Goal: Task Accomplishment & Management: Use online tool/utility

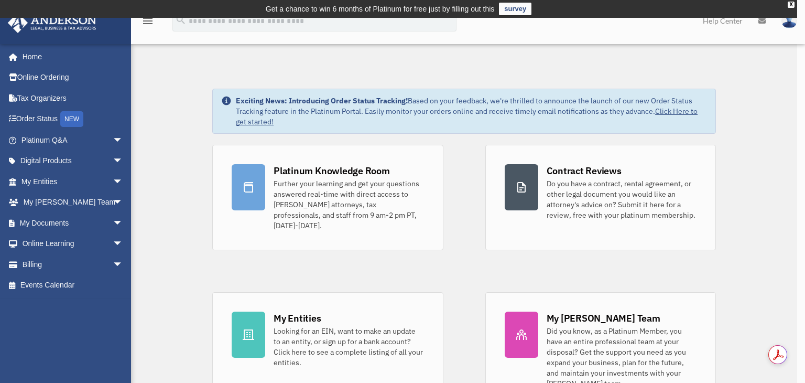
drag, startPoint x: 0, startPoint y: 0, endPoint x: 387, endPoint y: 256, distance: 464.2
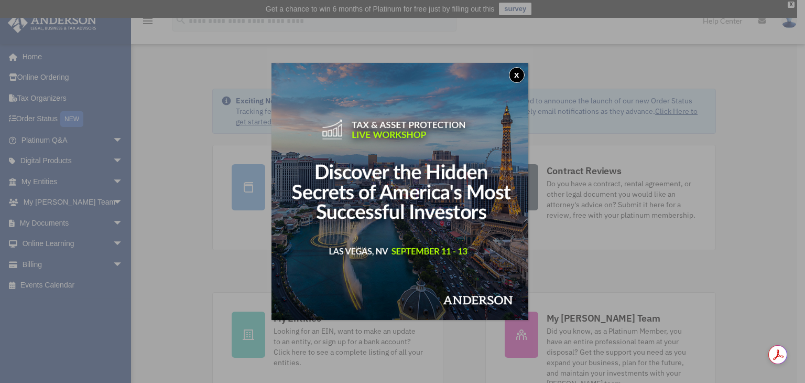
drag, startPoint x: 387, startPoint y: 256, endPoint x: 728, endPoint y: 185, distance: 348.2
click at [728, 185] on div "x" at bounding box center [402, 191] width 805 height 383
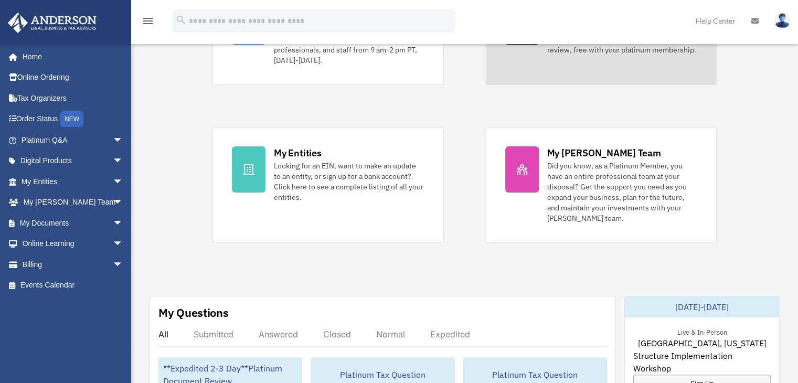
scroll to position [210, 0]
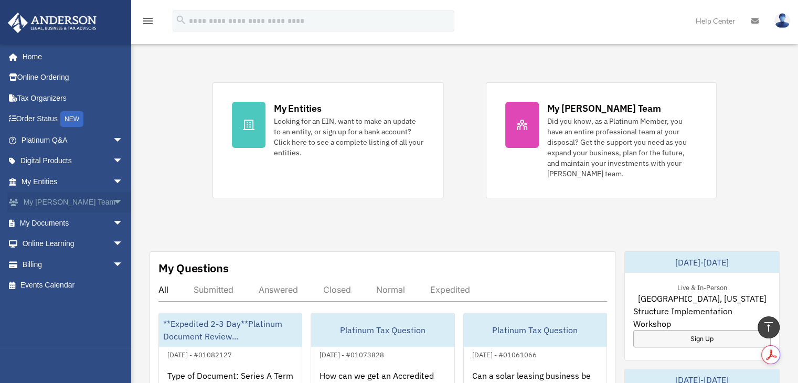
click at [82, 205] on link "My [PERSON_NAME] Team arrow_drop_down" at bounding box center [73, 202] width 132 height 21
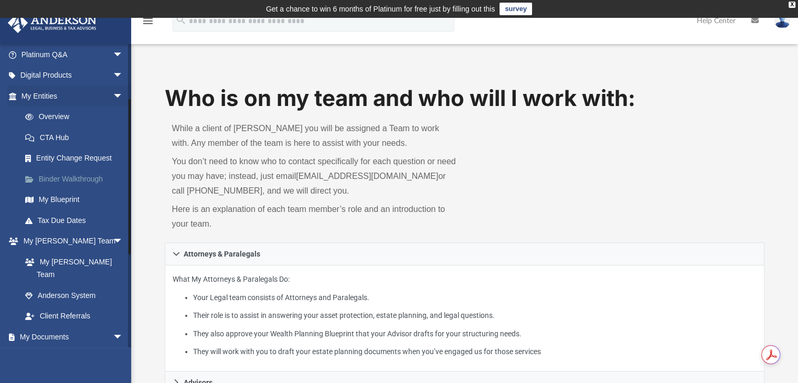
scroll to position [105, 0]
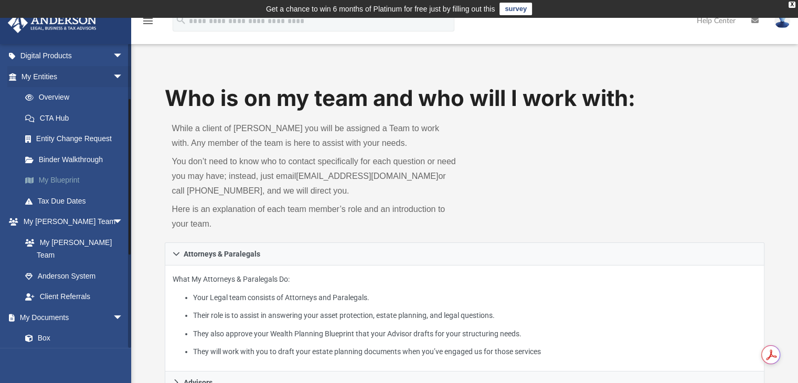
click at [58, 179] on link "My Blueprint" at bounding box center [77, 180] width 124 height 21
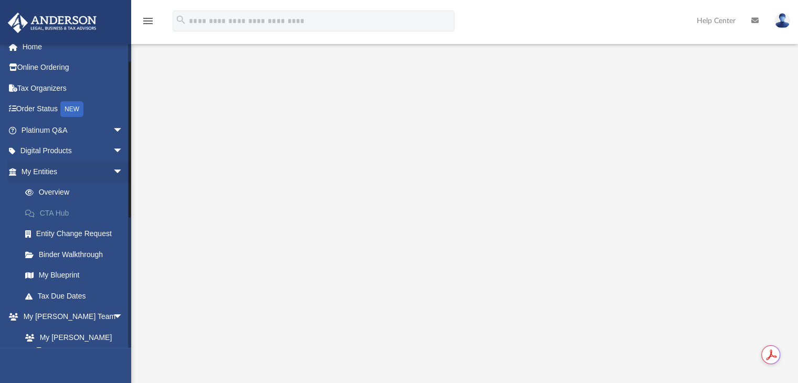
scroll to position [157, 0]
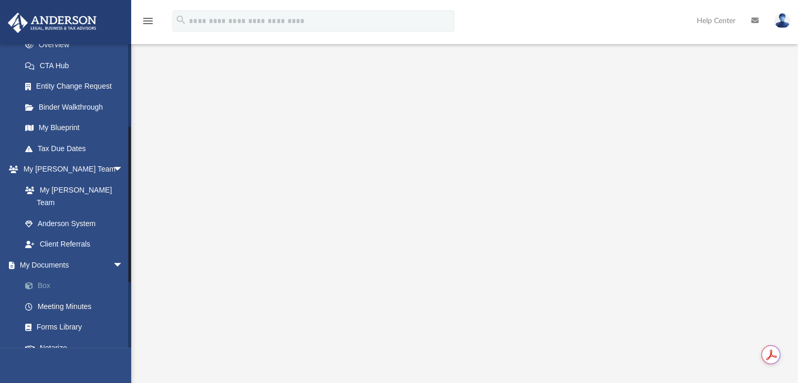
click at [38, 275] on link "Box" at bounding box center [77, 285] width 124 height 21
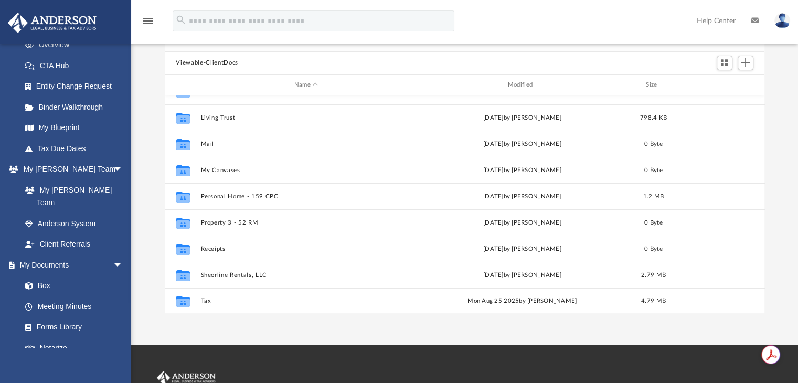
scroll to position [149, 0]
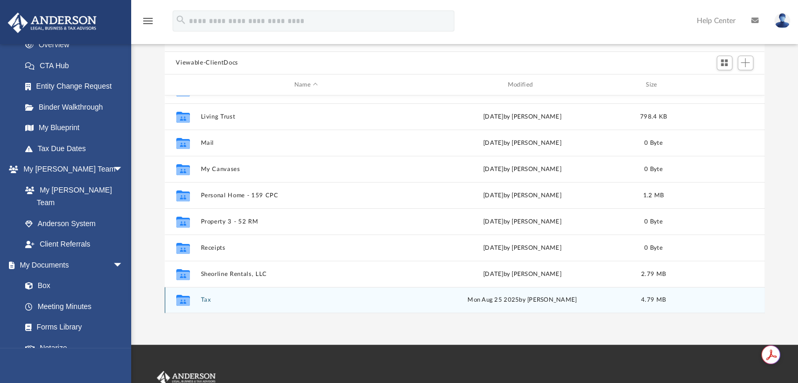
click at [193, 305] on div "Collaborated Folder" at bounding box center [182, 300] width 26 height 17
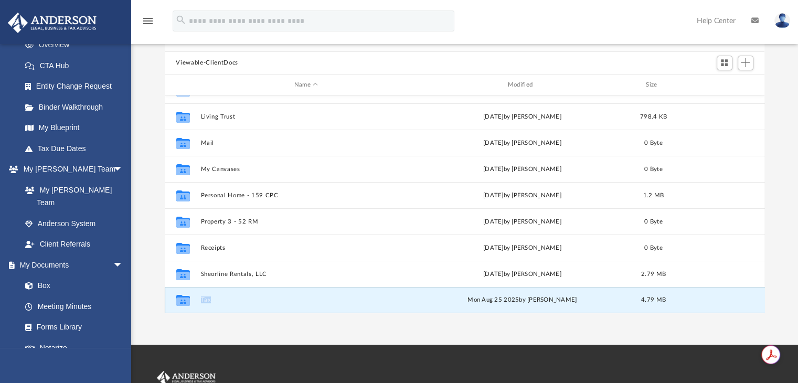
click at [193, 305] on div "Collaborated Folder" at bounding box center [182, 300] width 26 height 17
click at [176, 300] on icon "grid" at bounding box center [183, 301] width 14 height 8
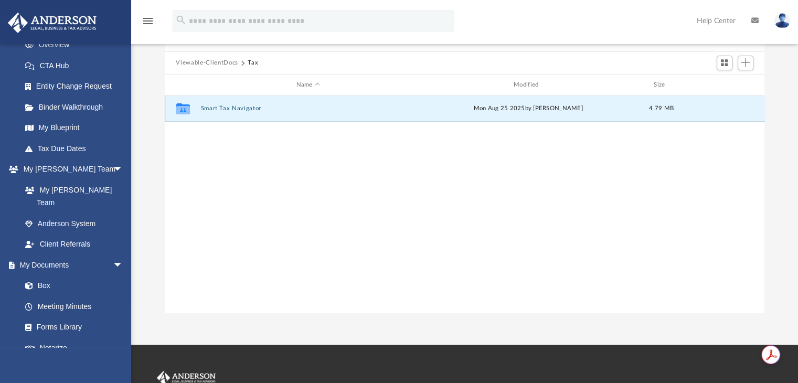
click at [233, 111] on button "Smart Tax Navigator" at bounding box center [307, 108] width 215 height 7
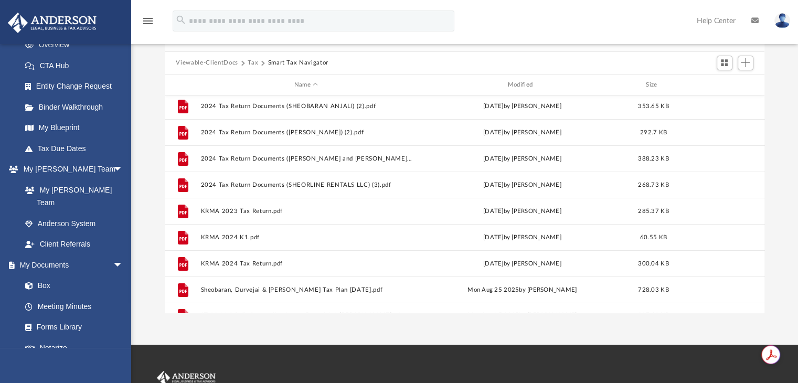
scroll to position [45, 0]
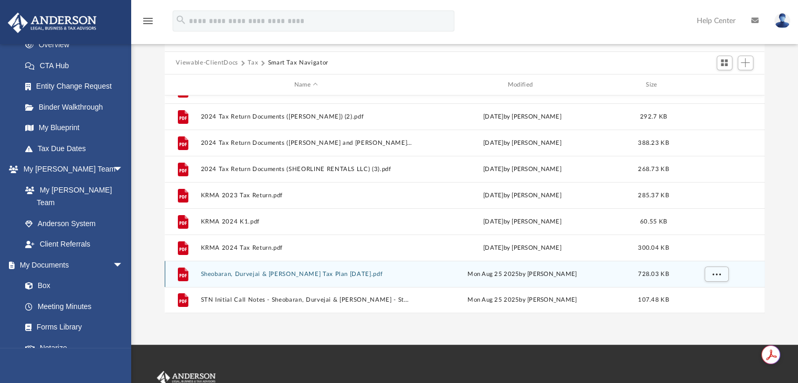
click at [341, 281] on div "File Sheobaran, Durvejai & Manjusha Tax Plan 2025-08-22.pdf Mon Aug 25 2025 by …" at bounding box center [465, 274] width 600 height 26
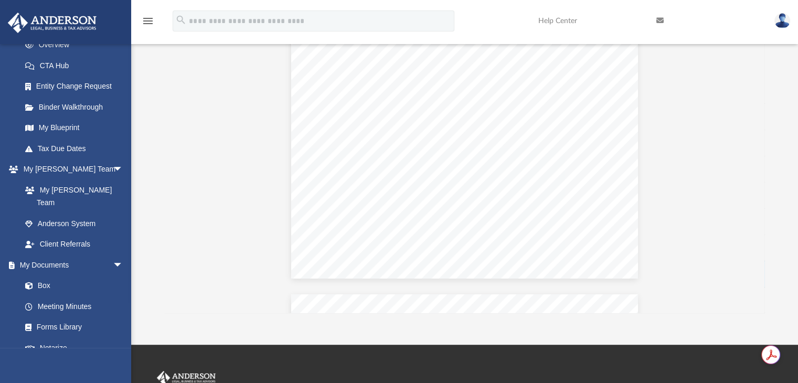
scroll to position [10540, 0]
